Goal: Transaction & Acquisition: Purchase product/service

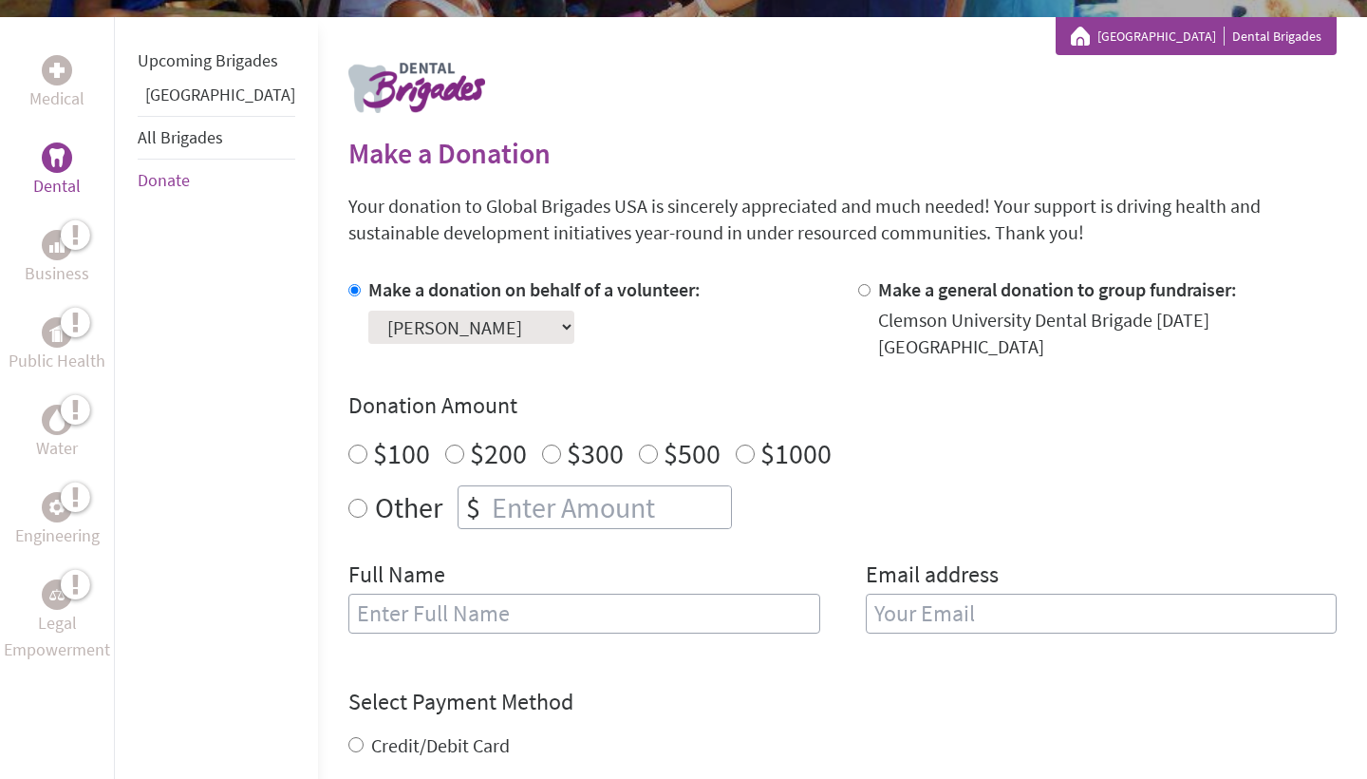
scroll to position [370, 0]
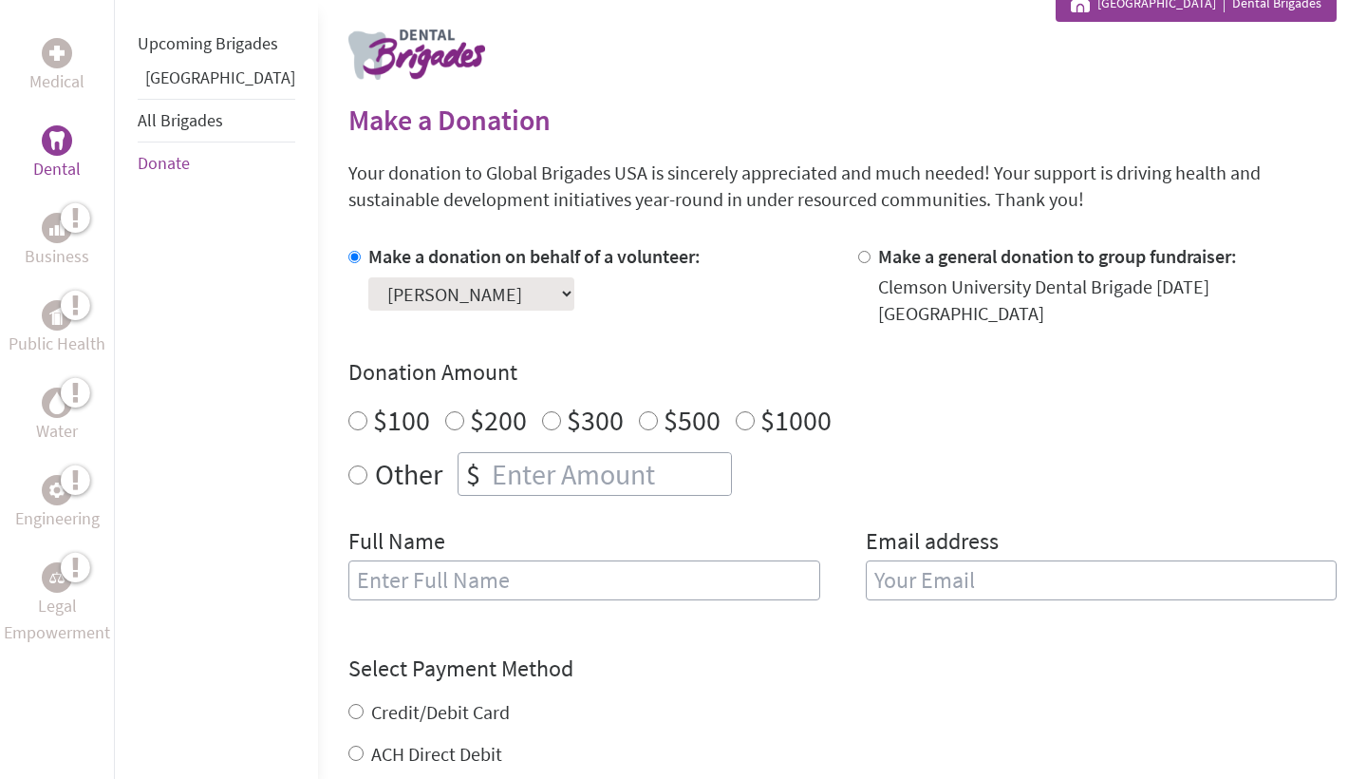
radio input "true"
click at [529, 455] on input "number" at bounding box center [609, 474] width 243 height 42
type input "1250"
click at [723, 526] on div "Full Name" at bounding box center [584, 574] width 472 height 97
type input "[PERSON_NAME]"
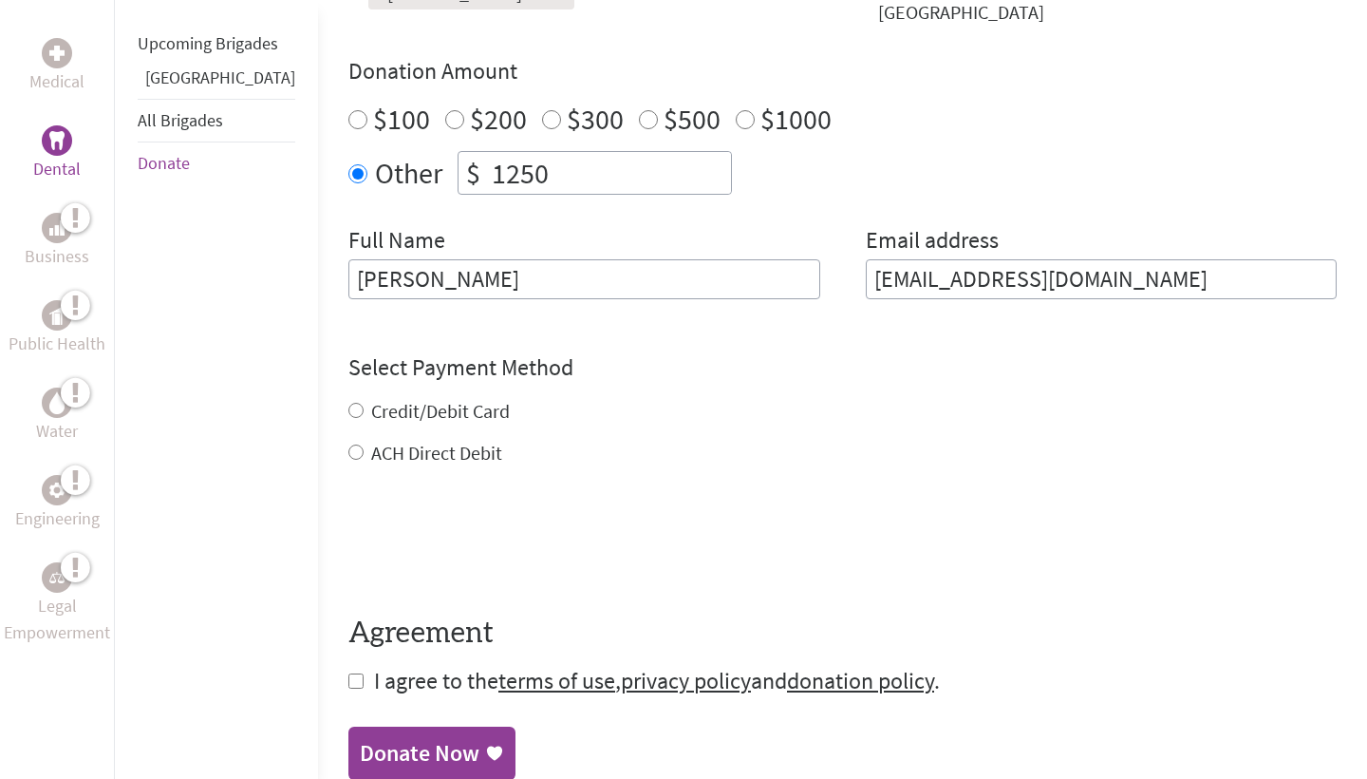
scroll to position [676, 0]
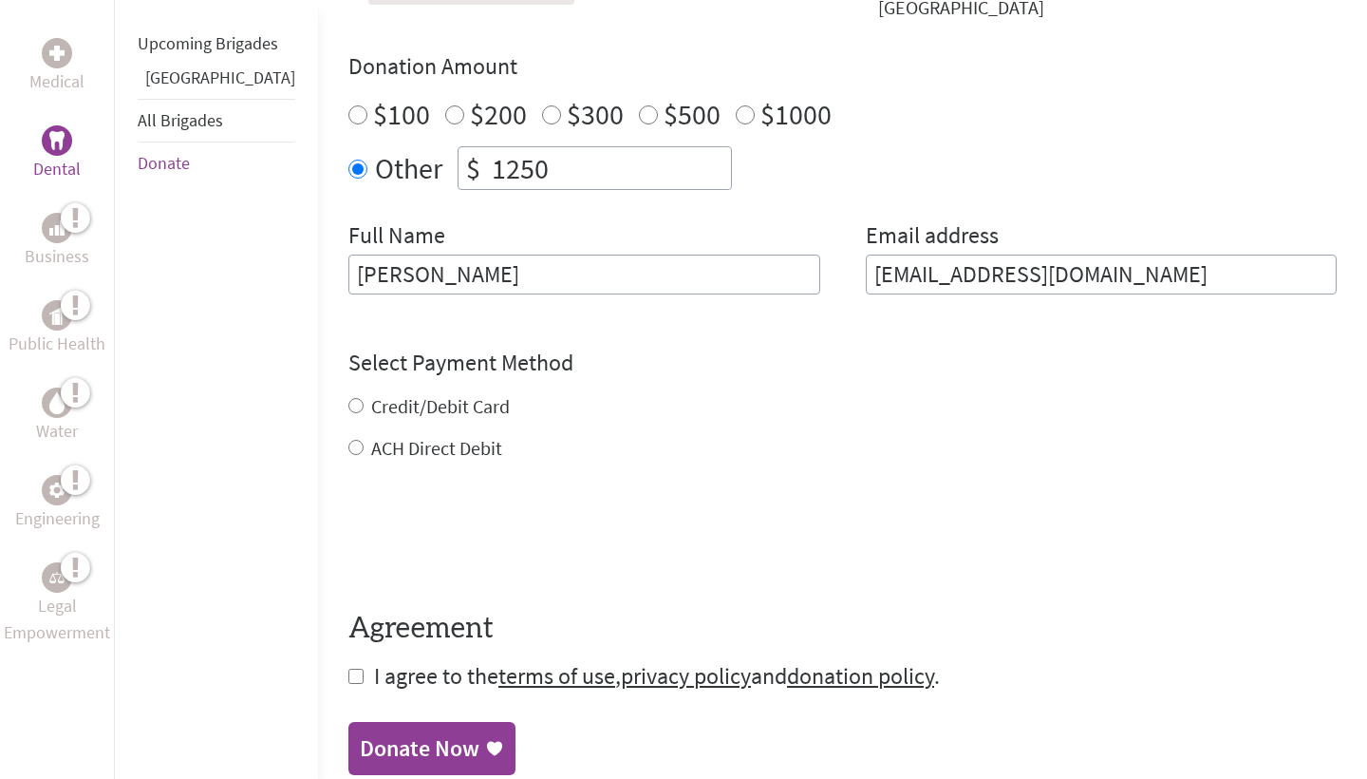
type input "[EMAIL_ADDRESS][DOMAIN_NAME]"
click at [385, 393] on div "Credit/Debit Card ACH Direct Debit" at bounding box center [842, 427] width 989 height 68
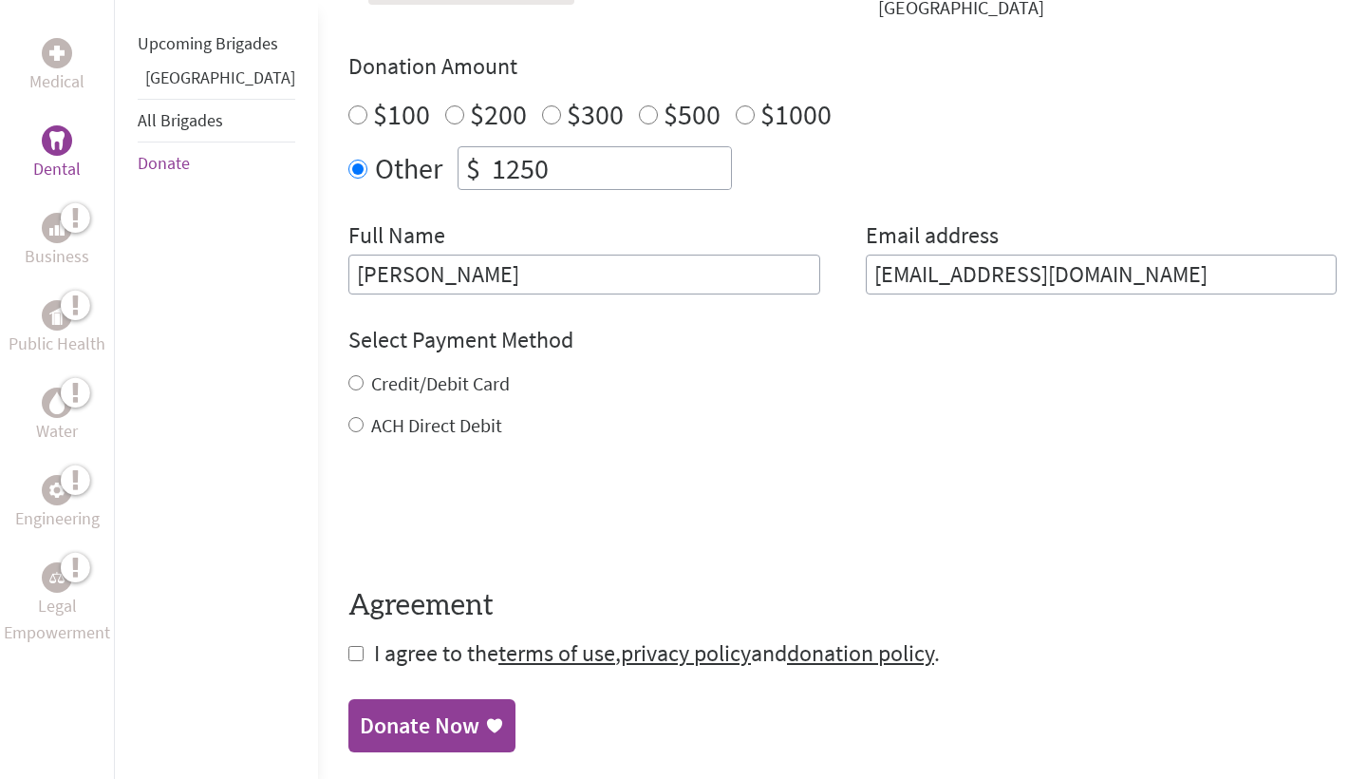
click at [371, 371] on label "Credit/Debit Card" at bounding box center [440, 383] width 139 height 24
click at [360, 375] on input "Credit/Debit Card" at bounding box center [355, 382] width 15 height 15
radio input "true"
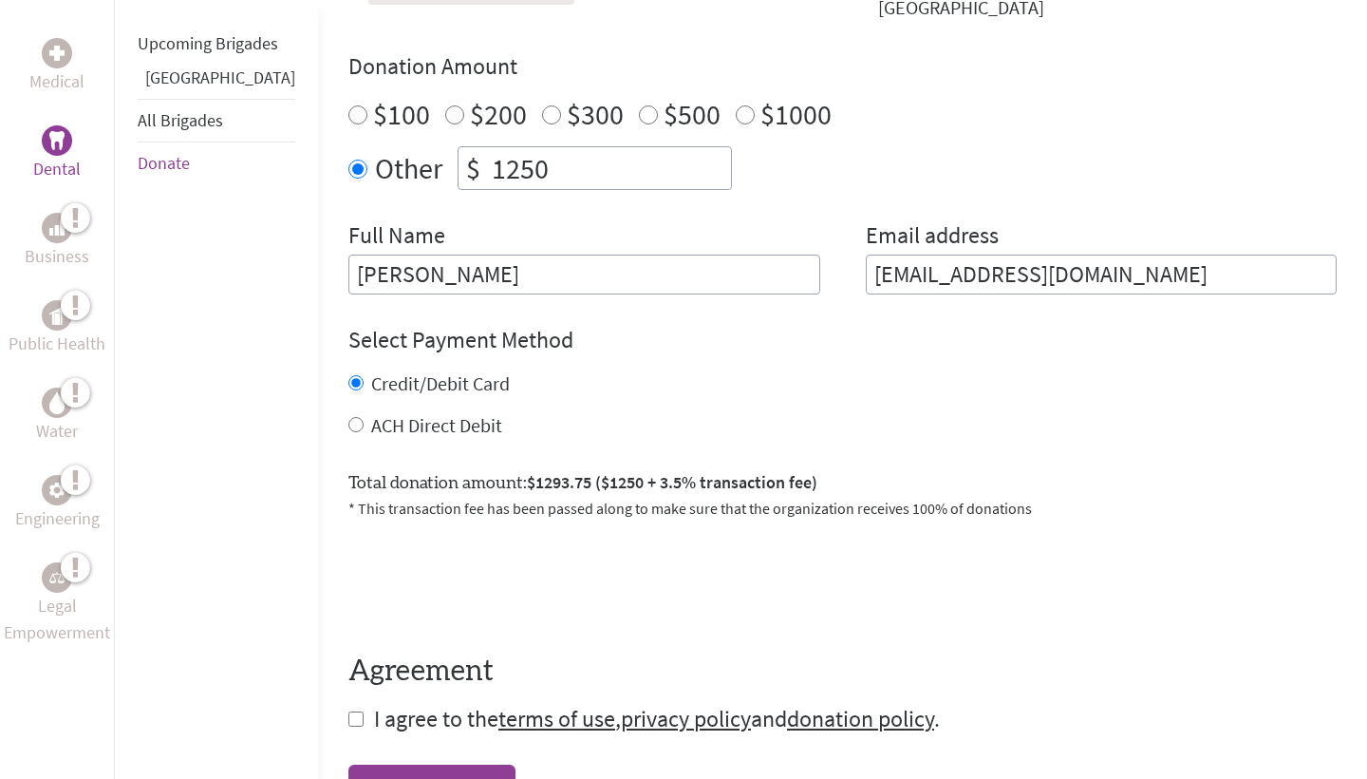
click at [371, 413] on label "ACH Direct Debit" at bounding box center [436, 425] width 131 height 24
click at [362, 417] on input "ACH Direct Debit" at bounding box center [355, 424] width 15 height 15
radio input "true"
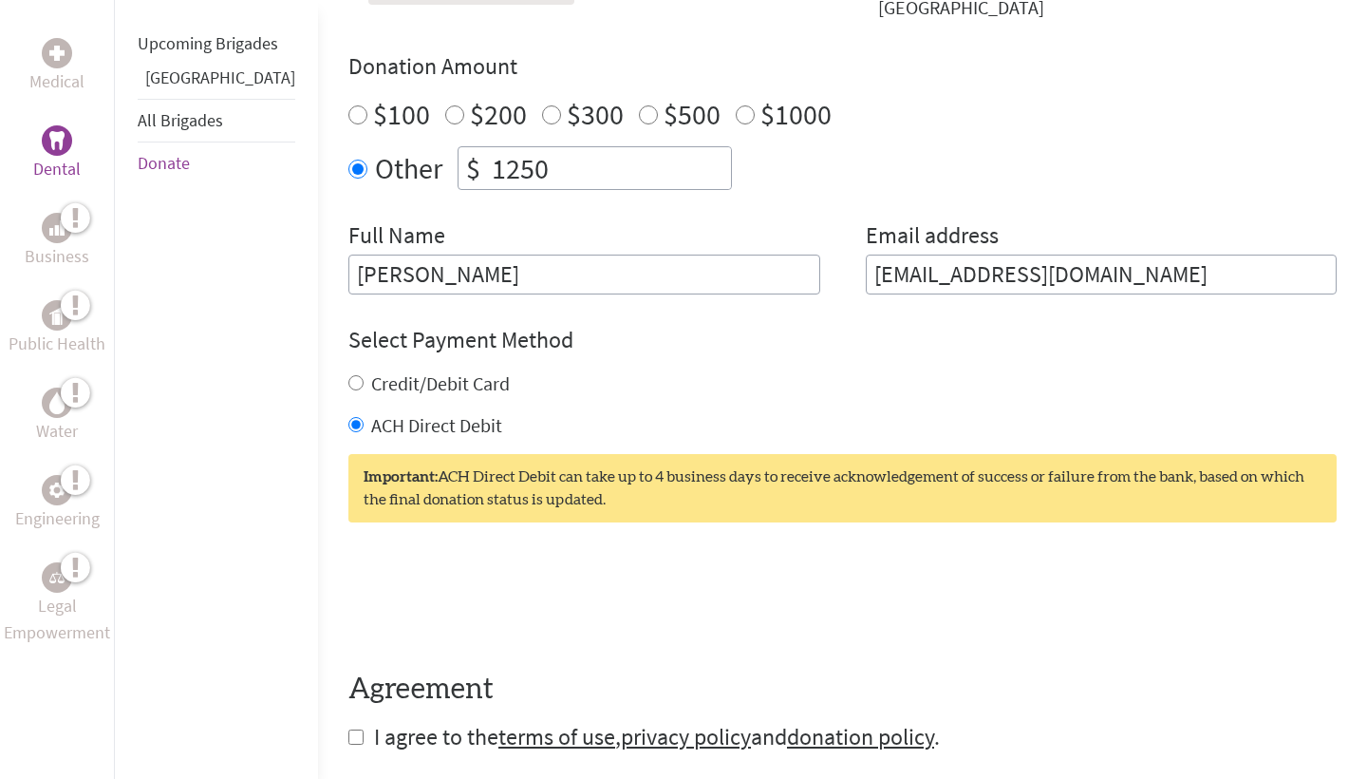
click at [371, 371] on label "Credit/Debit Card" at bounding box center [440, 383] width 139 height 24
click at [363, 375] on input "Credit/Debit Card" at bounding box center [355, 382] width 15 height 15
radio input "true"
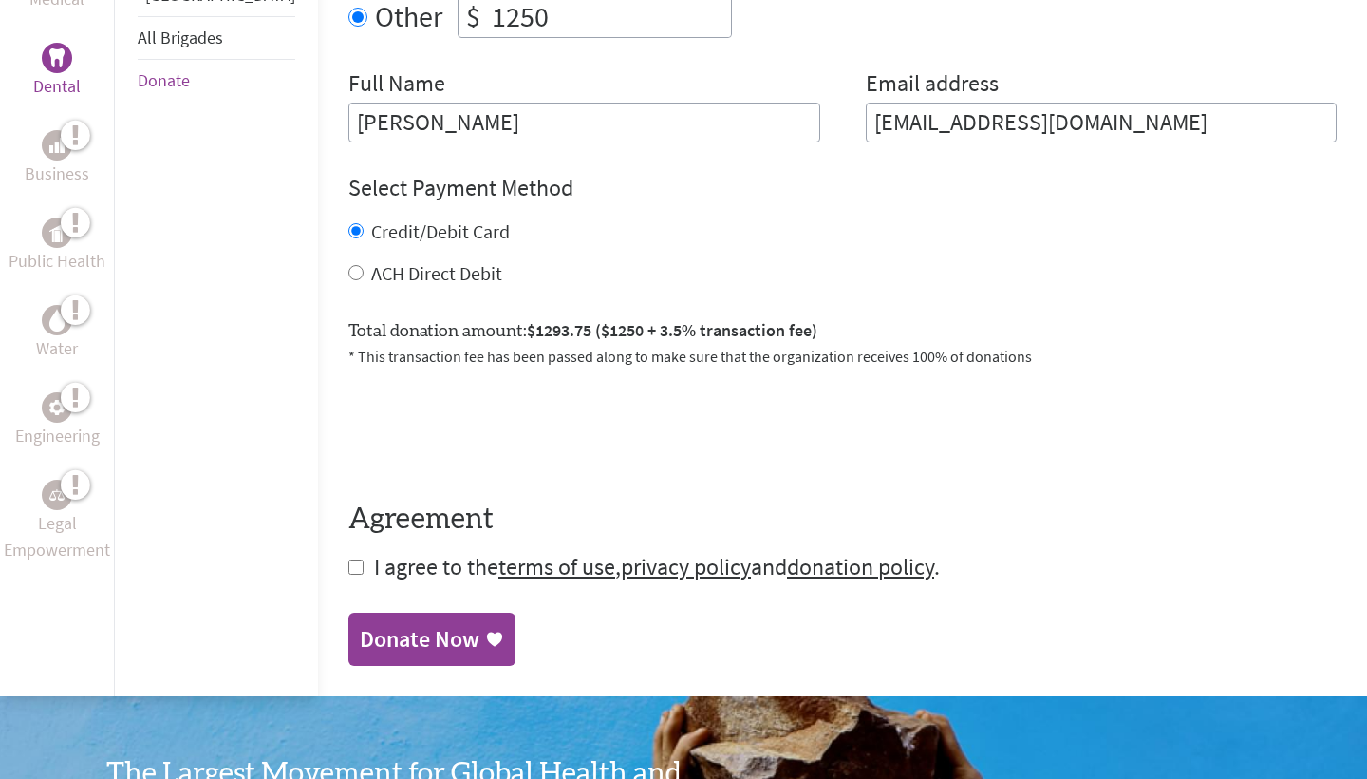
scroll to position [829, 0]
click at [371, 260] on label "ACH Direct Debit" at bounding box center [436, 272] width 131 height 24
click at [348, 264] on input "ACH Direct Debit" at bounding box center [355, 271] width 15 height 15
radio input "true"
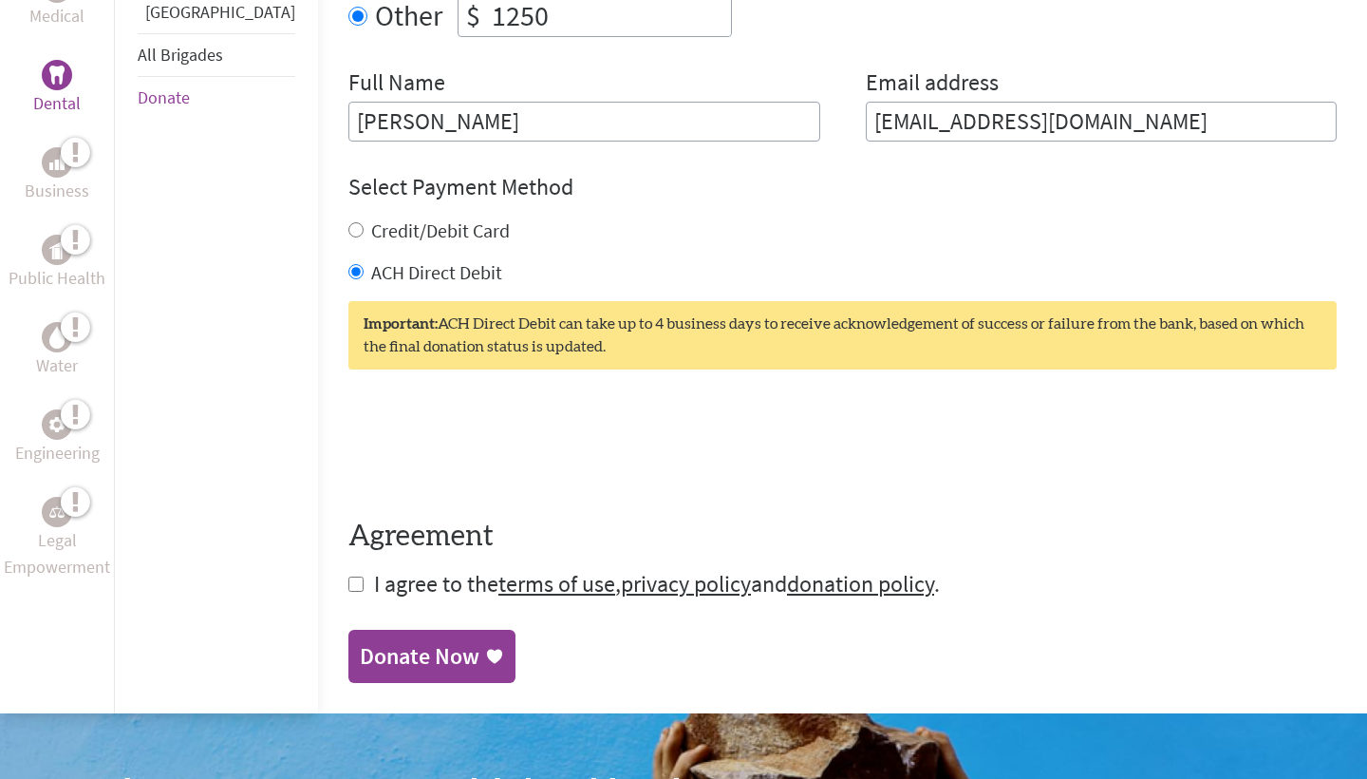
click at [371, 218] on label "Credit/Debit Card" at bounding box center [440, 230] width 139 height 24
click at [364, 222] on input "Credit/Debit Card" at bounding box center [355, 229] width 15 height 15
radio input "true"
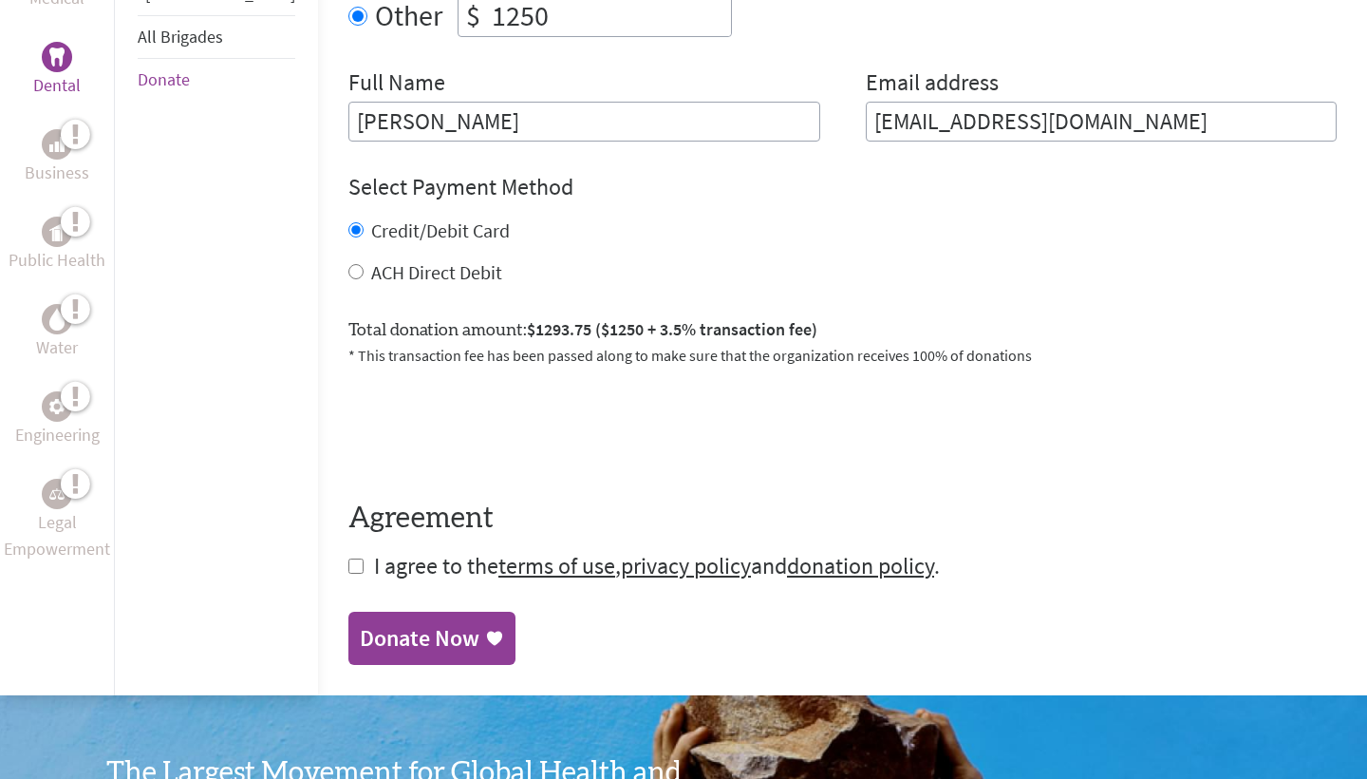
click at [383, 260] on label "ACH Direct Debit" at bounding box center [436, 272] width 131 height 24
click at [364, 264] on input "ACH Direct Debit" at bounding box center [355, 271] width 15 height 15
radio input "true"
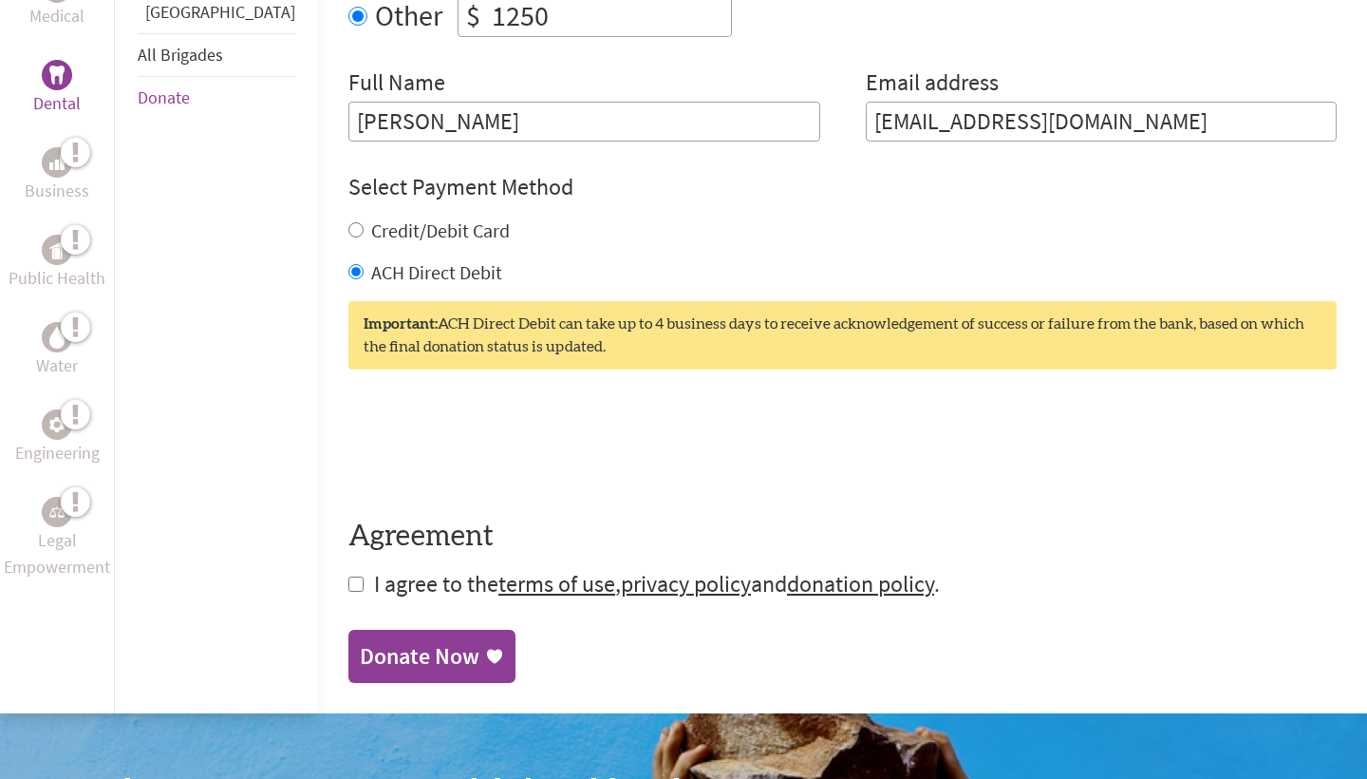
click at [374, 569] on span "I agree to the terms of use , privacy policy and donation policy ." at bounding box center [657, 583] width 566 height 29
click at [348, 576] on input "checkbox" at bounding box center [355, 583] width 15 height 15
checkbox input "true"
click at [360, 645] on div "Donate Now" at bounding box center [420, 658] width 120 height 30
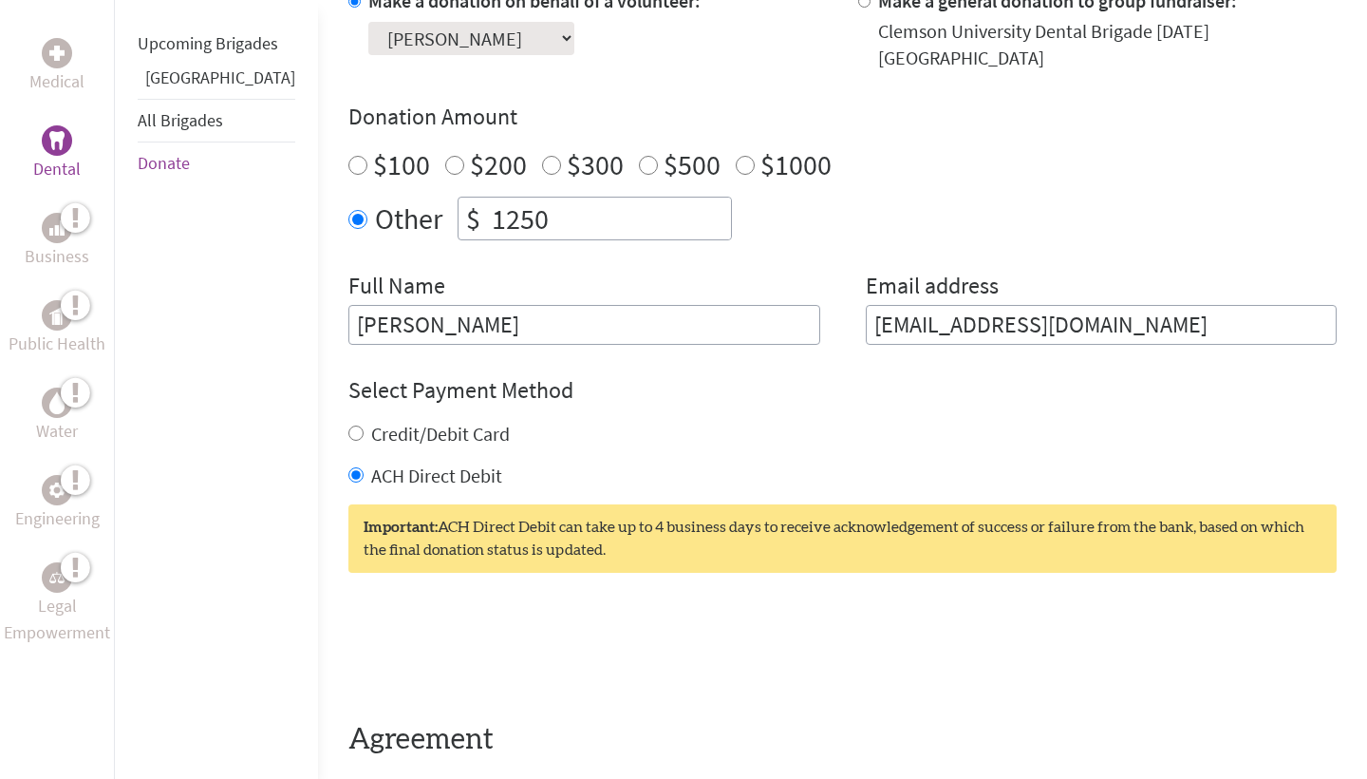
scroll to position [644, 0]
